Goal: Task Accomplishment & Management: Manage account settings

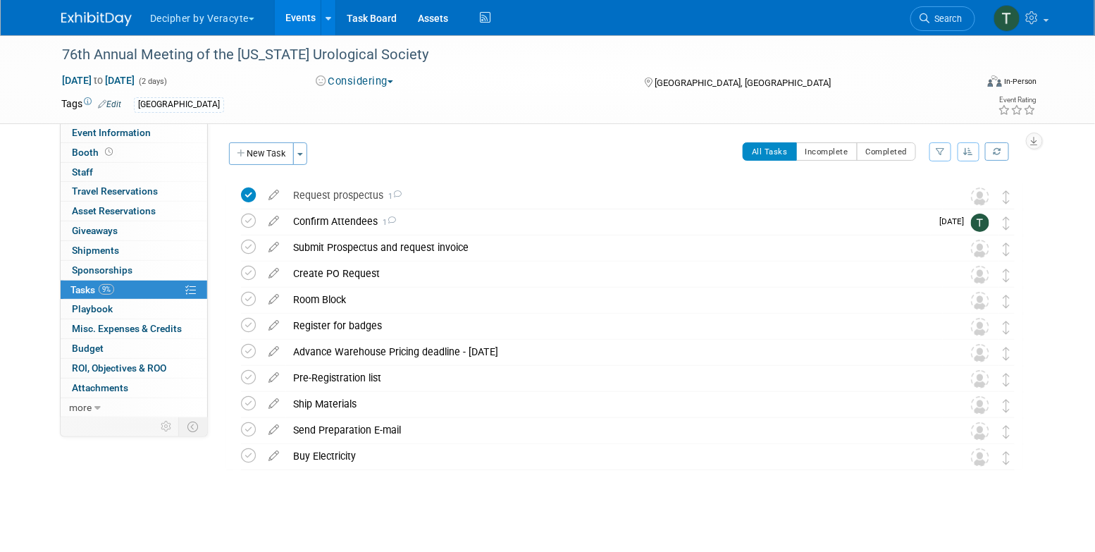
click at [300, 28] on link "Events" at bounding box center [300, 17] width 51 height 35
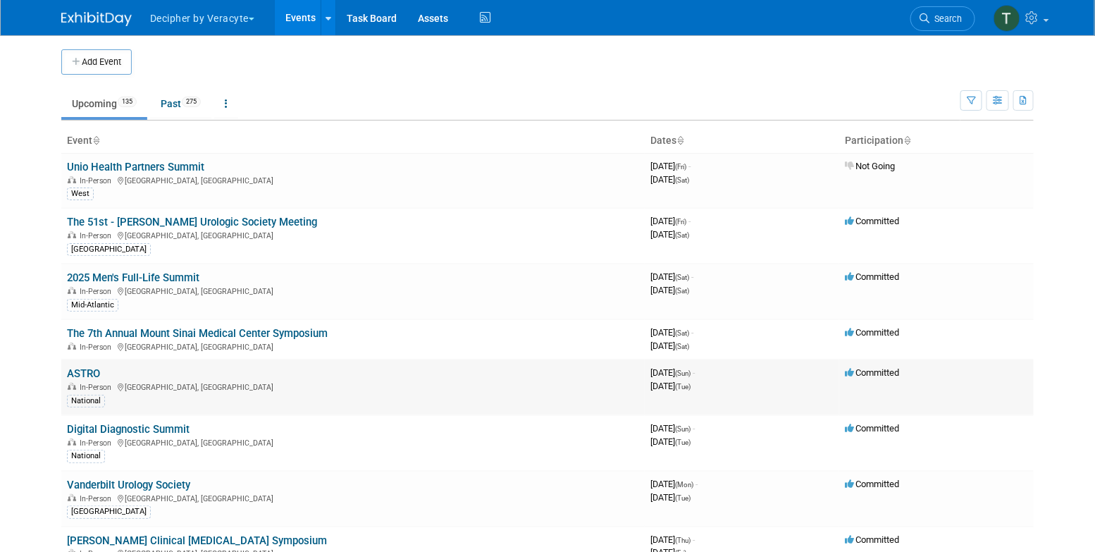
click at [84, 363] on td "ASTRO In-Person San Francisco, CA National" at bounding box center [353, 387] width 584 height 56
click at [121, 332] on link "The 7th Annual Mount Sinai Medical Center Symposium" at bounding box center [197, 333] width 261 height 13
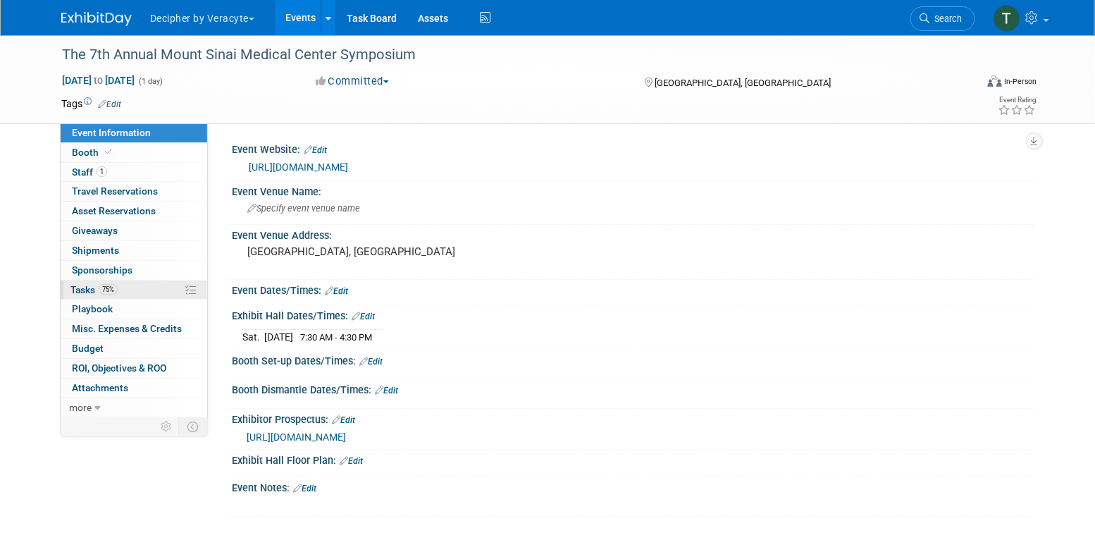
click at [122, 292] on link "75% Tasks 75%" at bounding box center [134, 290] width 147 height 19
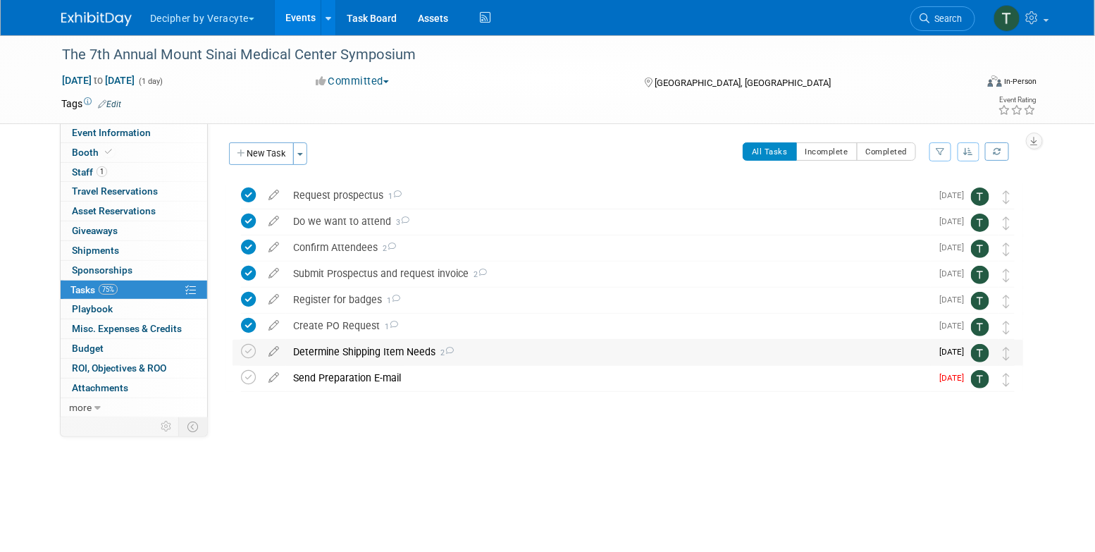
click at [357, 352] on div "Determine Shipping Item Needs 2" at bounding box center [608, 352] width 645 height 24
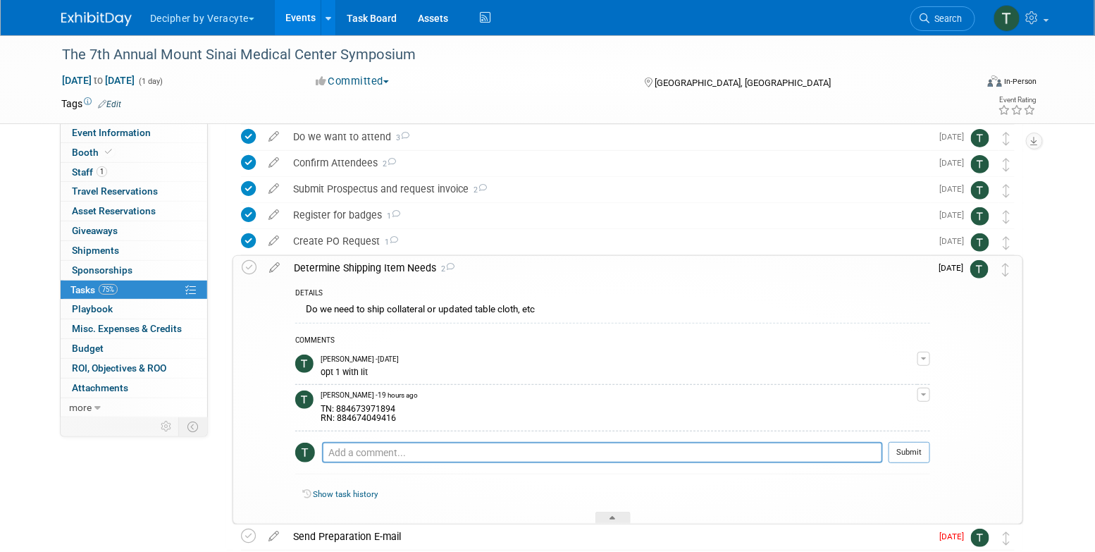
scroll to position [114, 0]
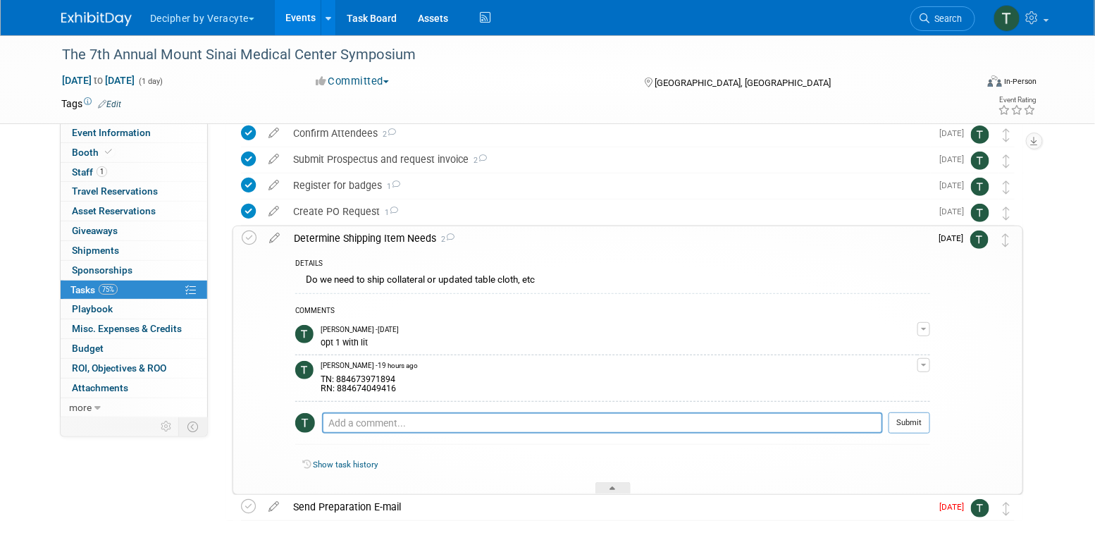
click at [364, 373] on div "TN: 884673971894 RN: 884674049416" at bounding box center [619, 382] width 597 height 23
click at [364, 374] on div "TN: 884673971894 RN: 884674049416" at bounding box center [619, 382] width 597 height 23
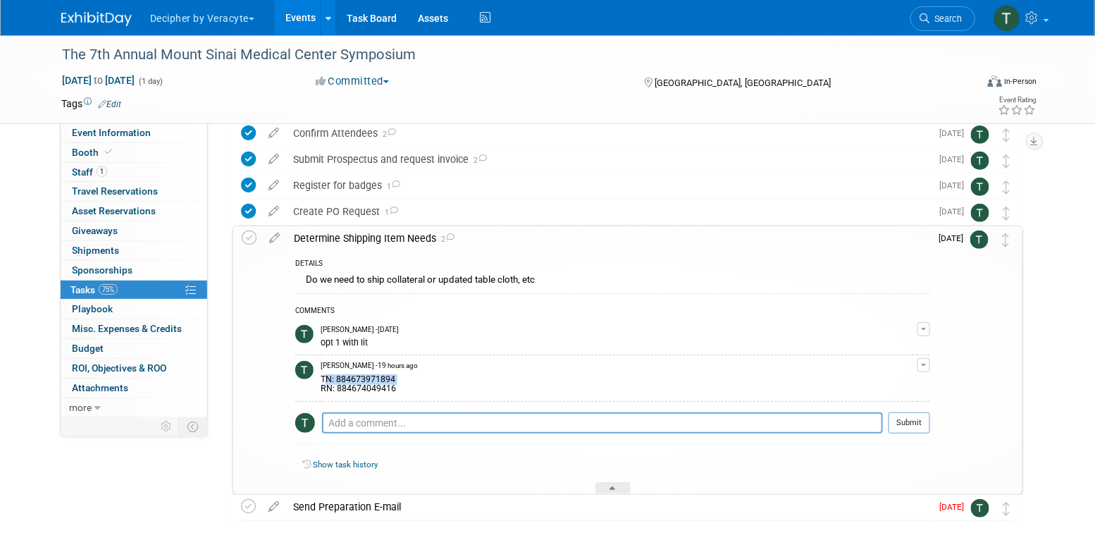
click at [364, 374] on div "TN: 884673971894 RN: 884674049416" at bounding box center [619, 382] width 597 height 23
click at [356, 374] on div "TN: 884673971894 RN: 884674049416" at bounding box center [619, 382] width 597 height 23
copy div "884673971894"
click at [310, 24] on link "Events" at bounding box center [300, 17] width 51 height 35
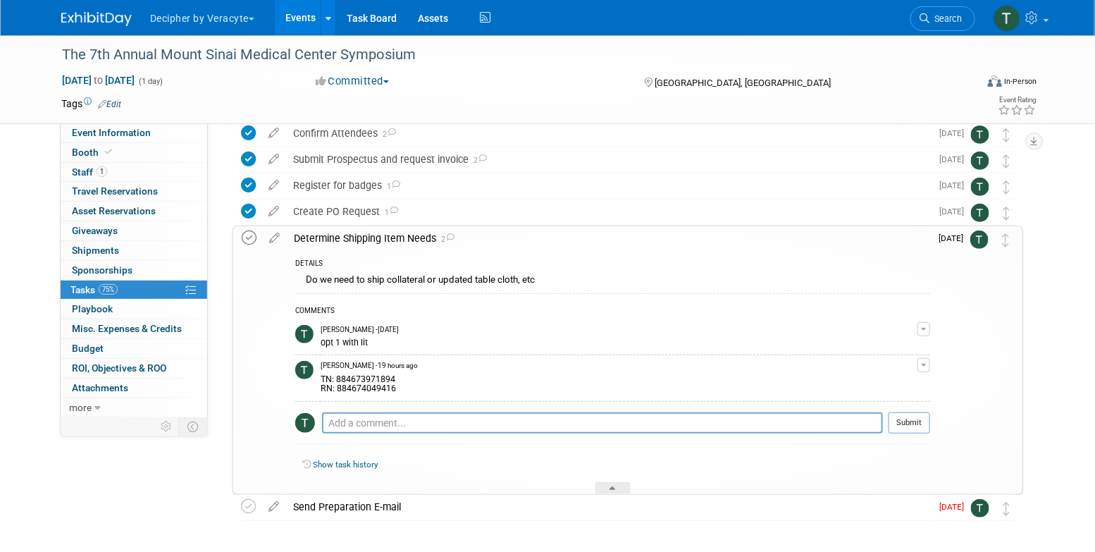
click at [247, 242] on icon at bounding box center [249, 237] width 15 height 15
click at [307, 27] on link "Events" at bounding box center [300, 17] width 51 height 35
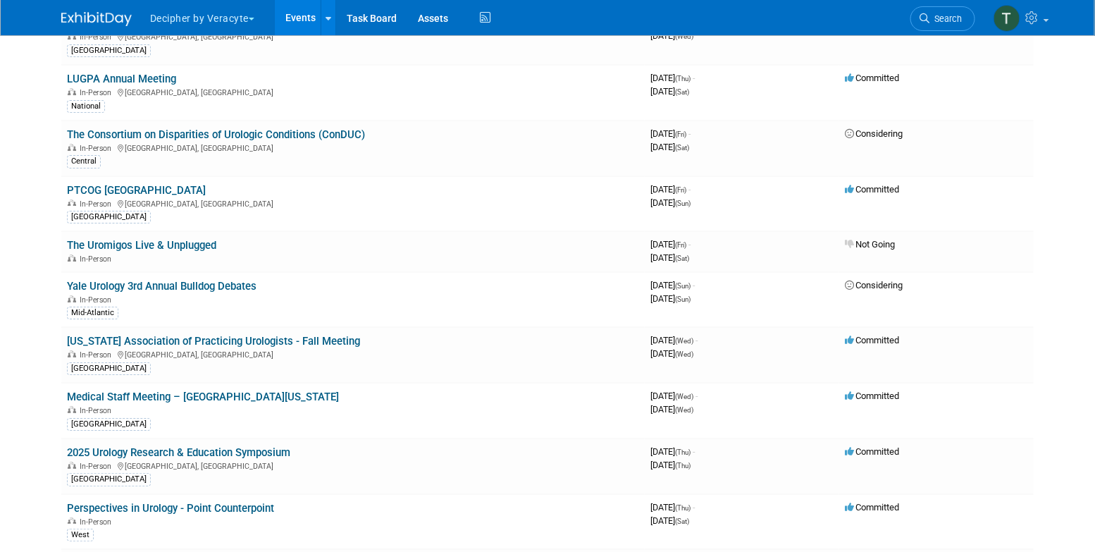
scroll to position [96, 0]
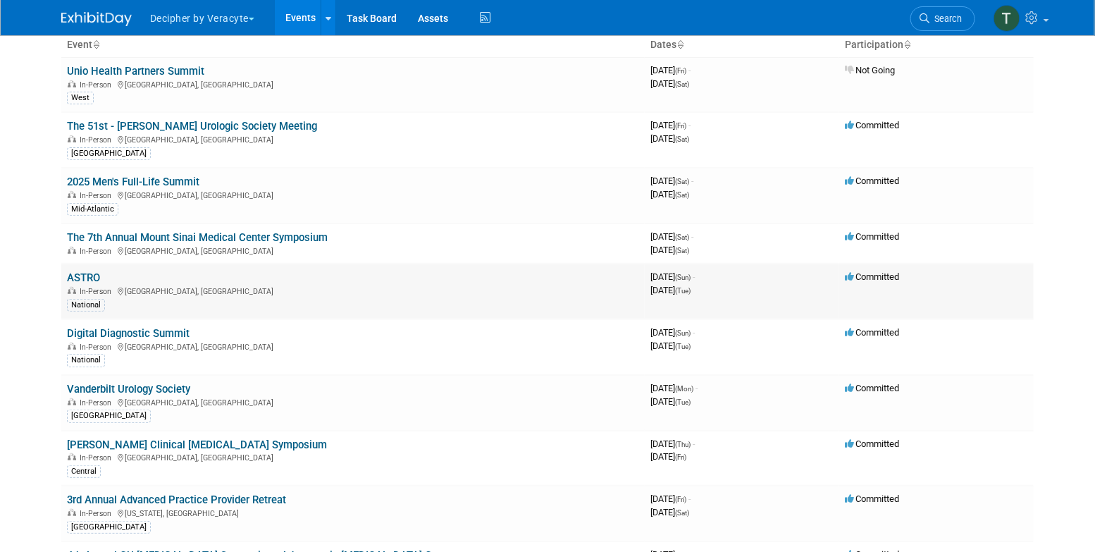
click at [105, 277] on td "ASTRO In-Person San Francisco, CA National" at bounding box center [353, 292] width 584 height 56
click at [99, 277] on link "ASTRO" at bounding box center [83, 277] width 33 height 13
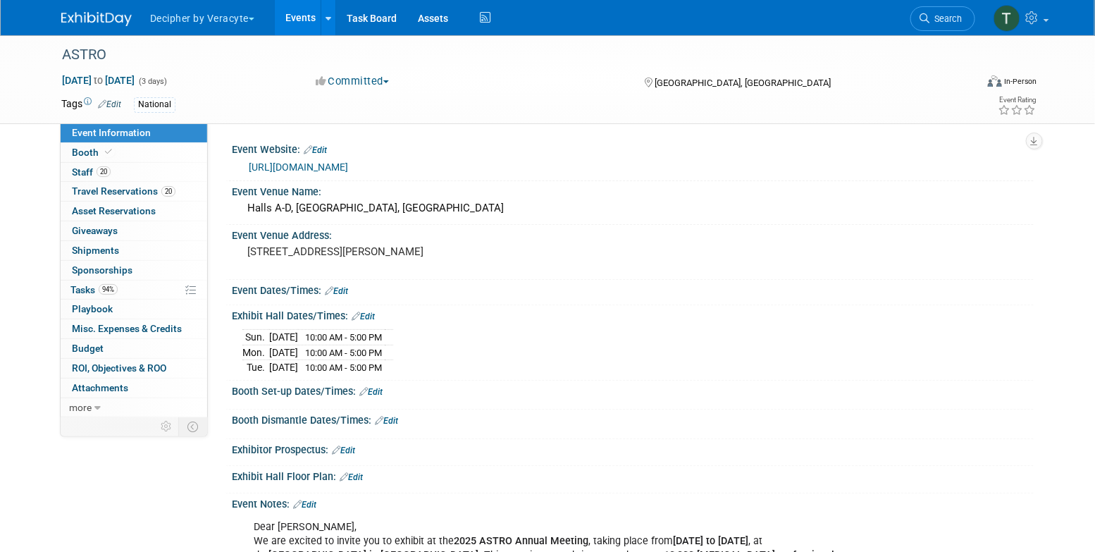
click at [287, 161] on link "https://www.astro.org/meetings-and-education/micro-sites/2025/am-exhibitors/gen…" at bounding box center [298, 166] width 99 height 11
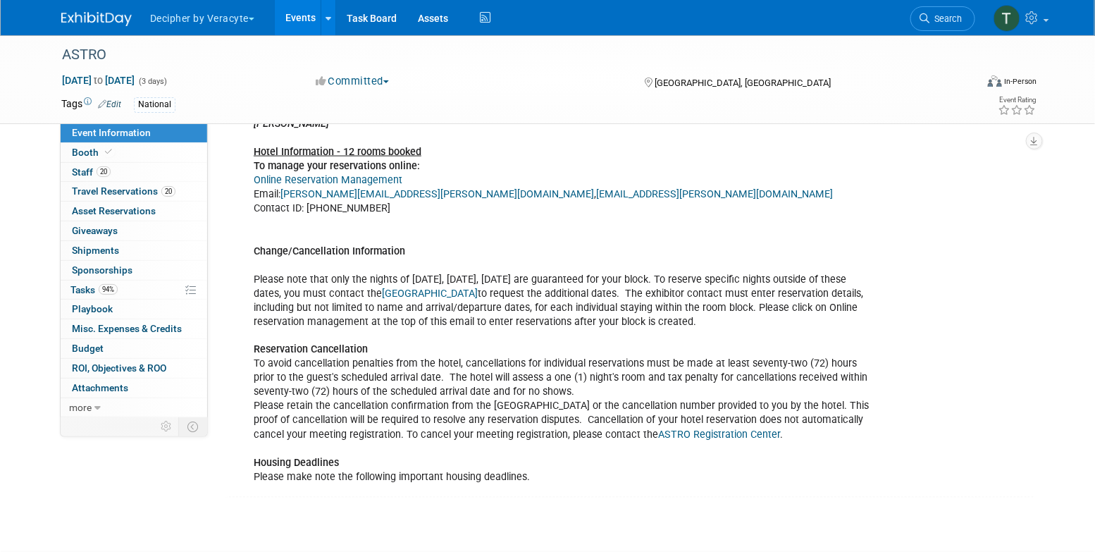
scroll to position [705, 0]
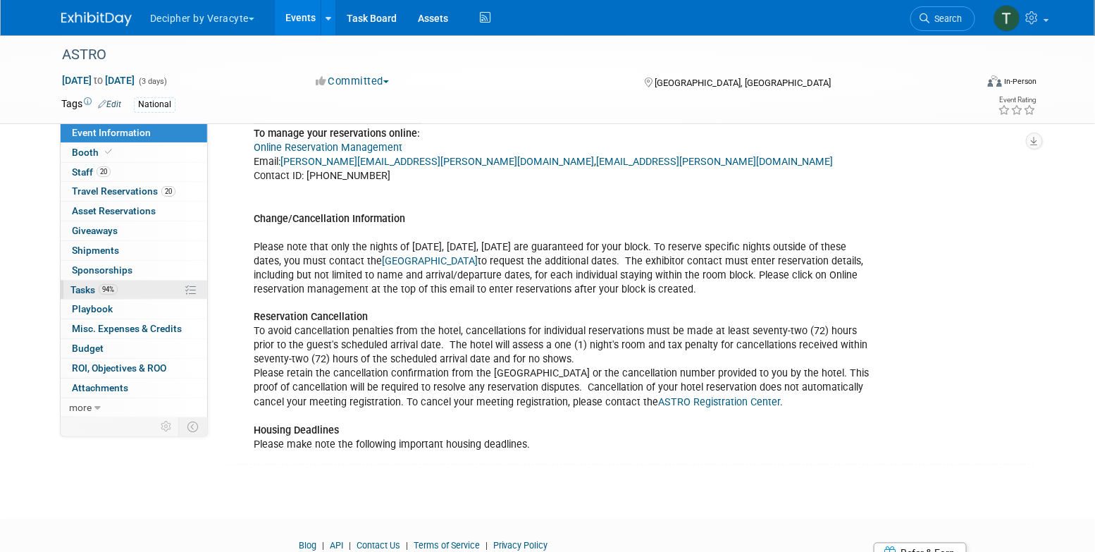
click at [140, 288] on link "94% Tasks 94%" at bounding box center [134, 290] width 147 height 19
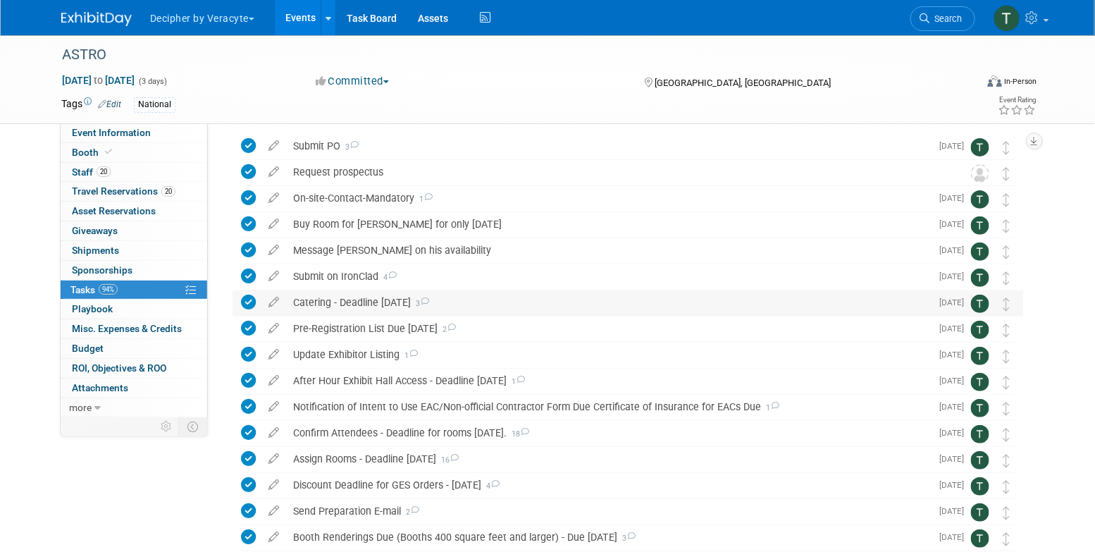
scroll to position [66, 0]
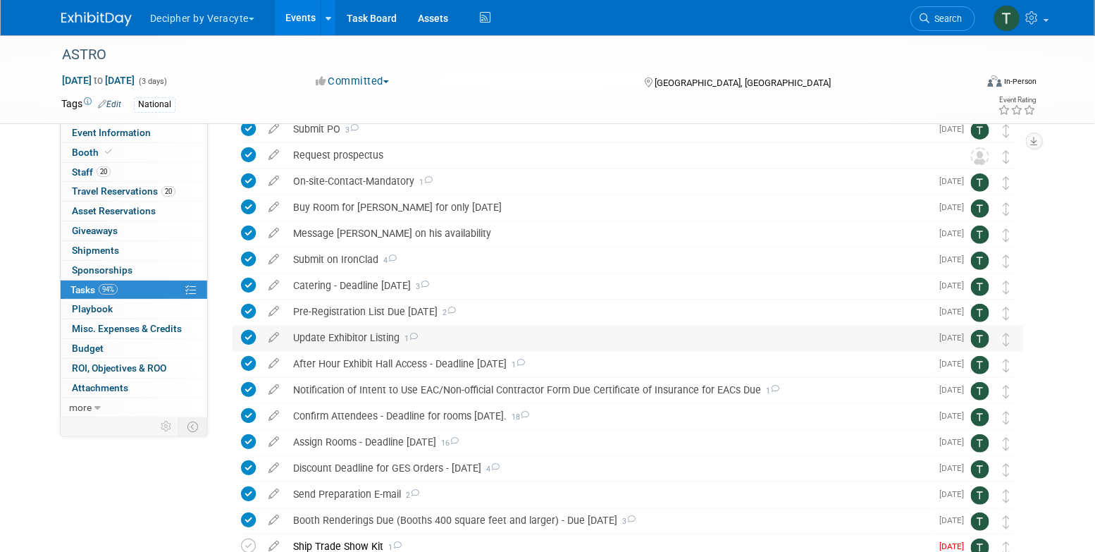
click at [358, 334] on div "Update Exhibitor Listing 1" at bounding box center [608, 338] width 645 height 24
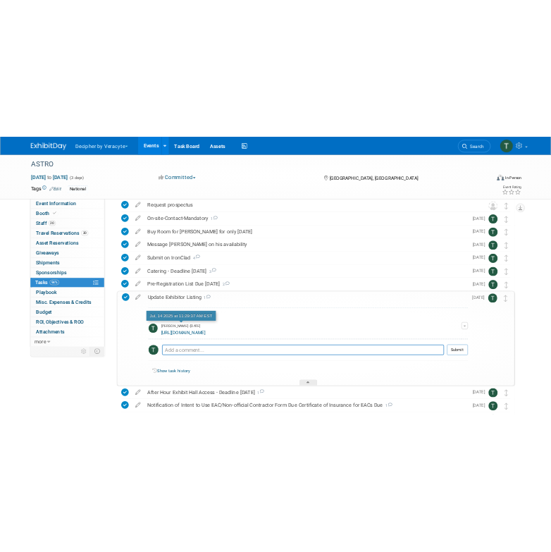
scroll to position [87, 0]
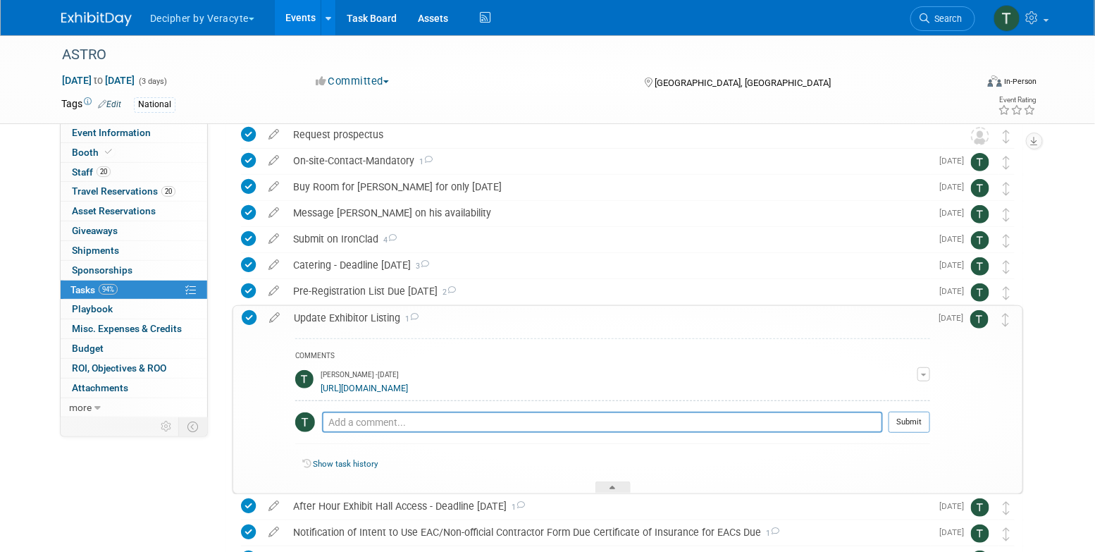
click at [368, 390] on link "https://astro25.myexpoonline.com/dashboard" at bounding box center [364, 388] width 87 height 10
